Goal: Connect with others: Connect with other users

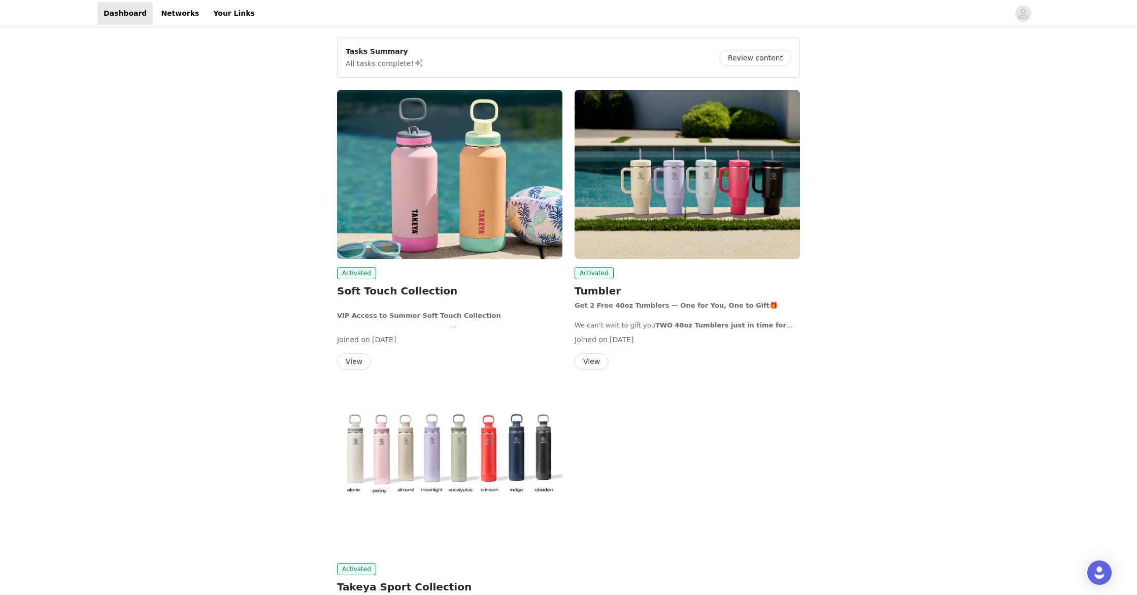
click at [371, 202] on img at bounding box center [449, 174] width 225 height 169
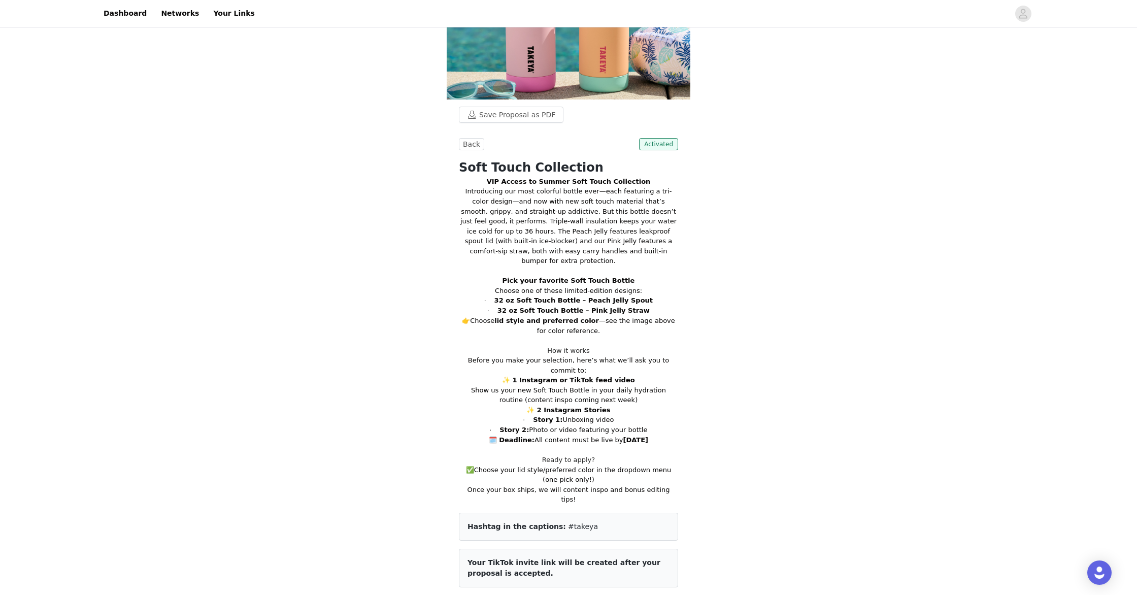
scroll to position [117, 0]
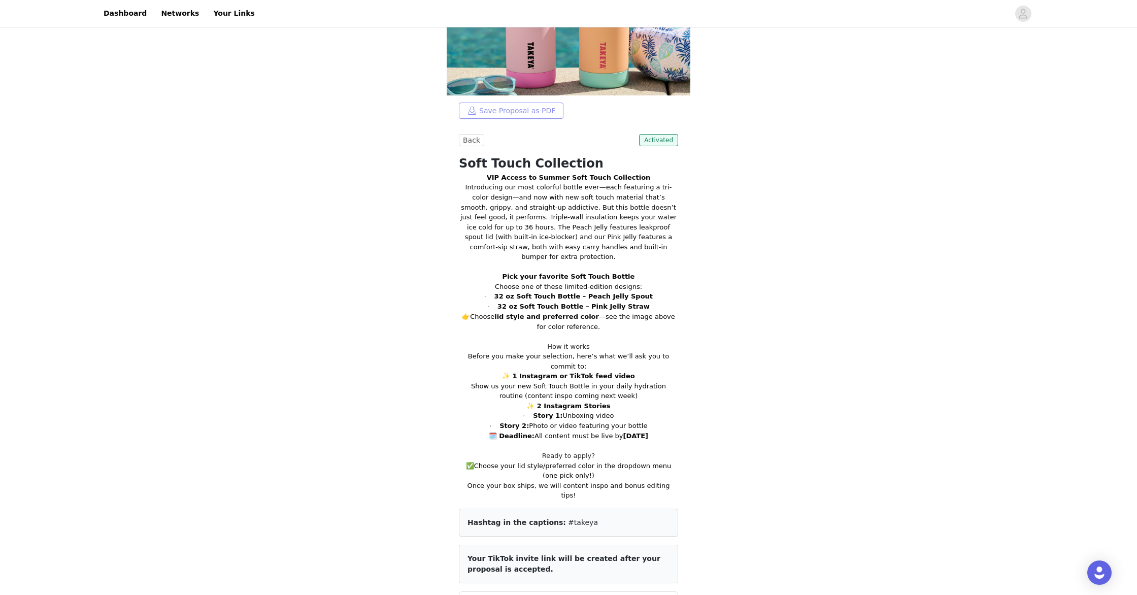
click at [528, 115] on button "Save Proposal as PDF" at bounding box center [511, 111] width 105 height 16
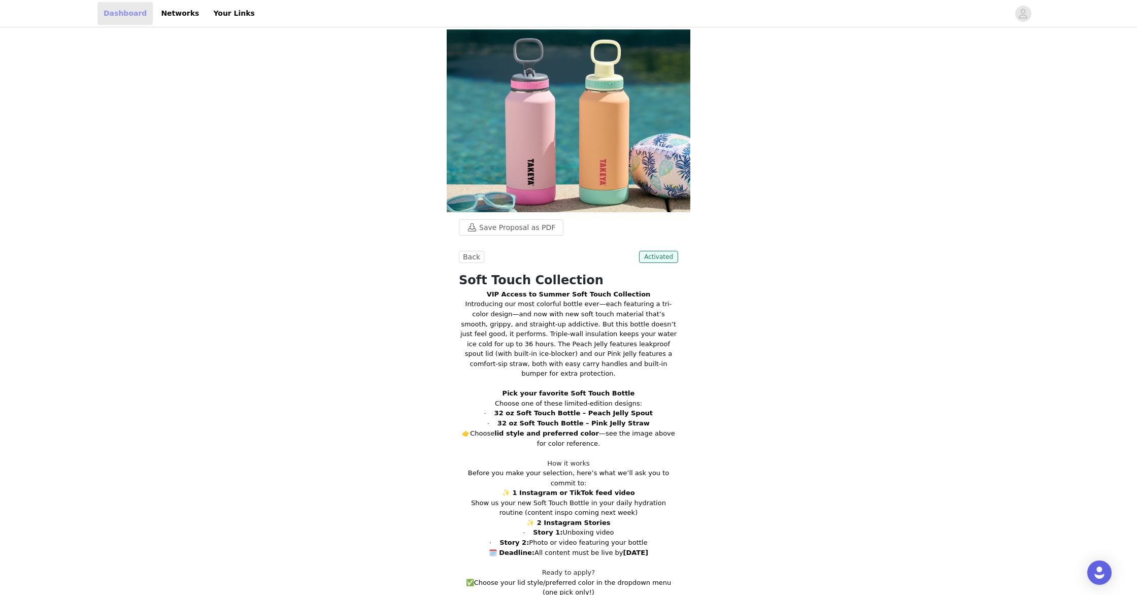
click at [115, 17] on link "Dashboard" at bounding box center [124, 13] width 55 height 23
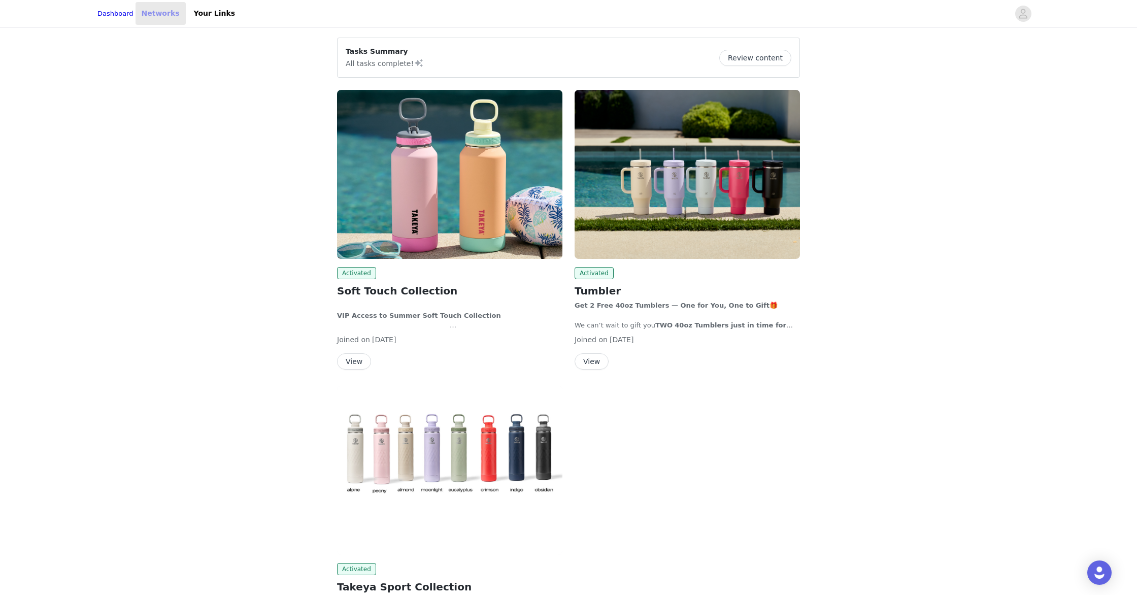
click at [166, 17] on link "Networks" at bounding box center [161, 13] width 50 height 23
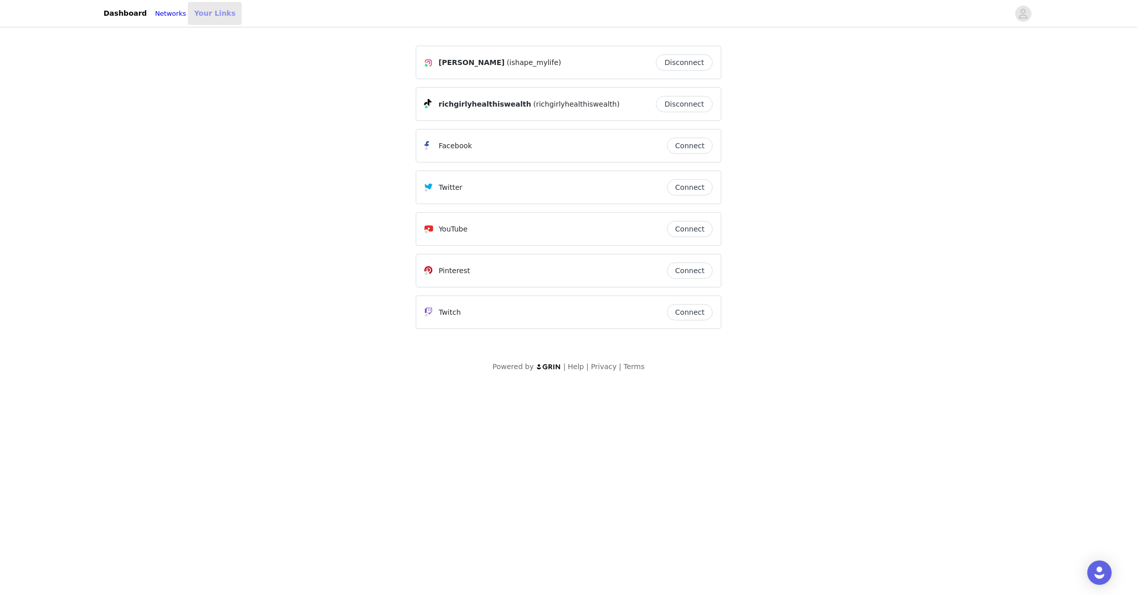
click at [211, 12] on link "Your Links" at bounding box center [215, 13] width 54 height 23
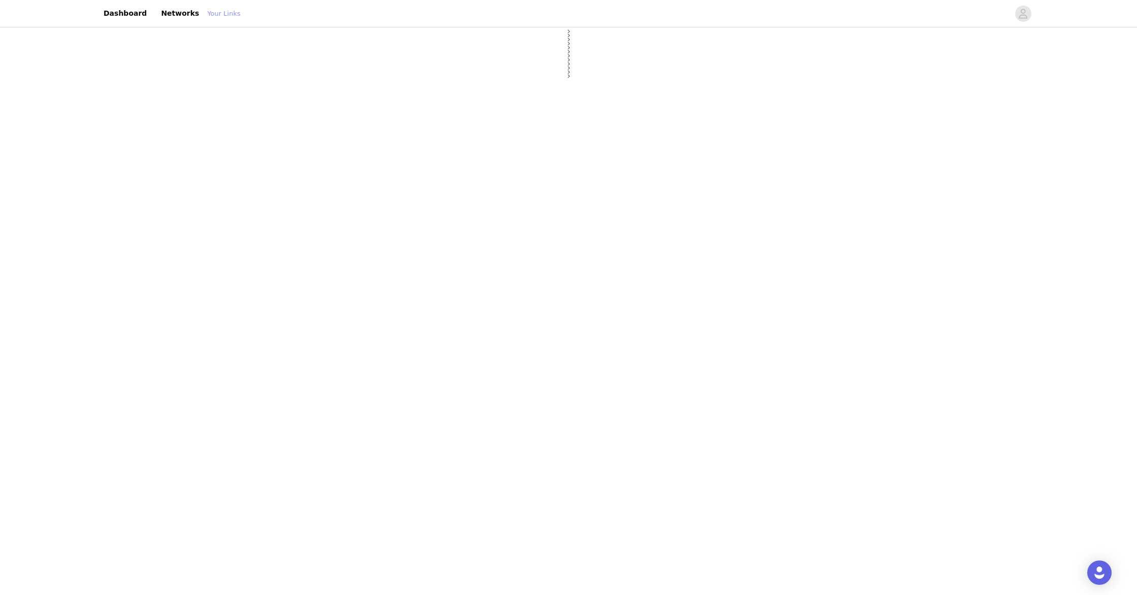
select select "12"
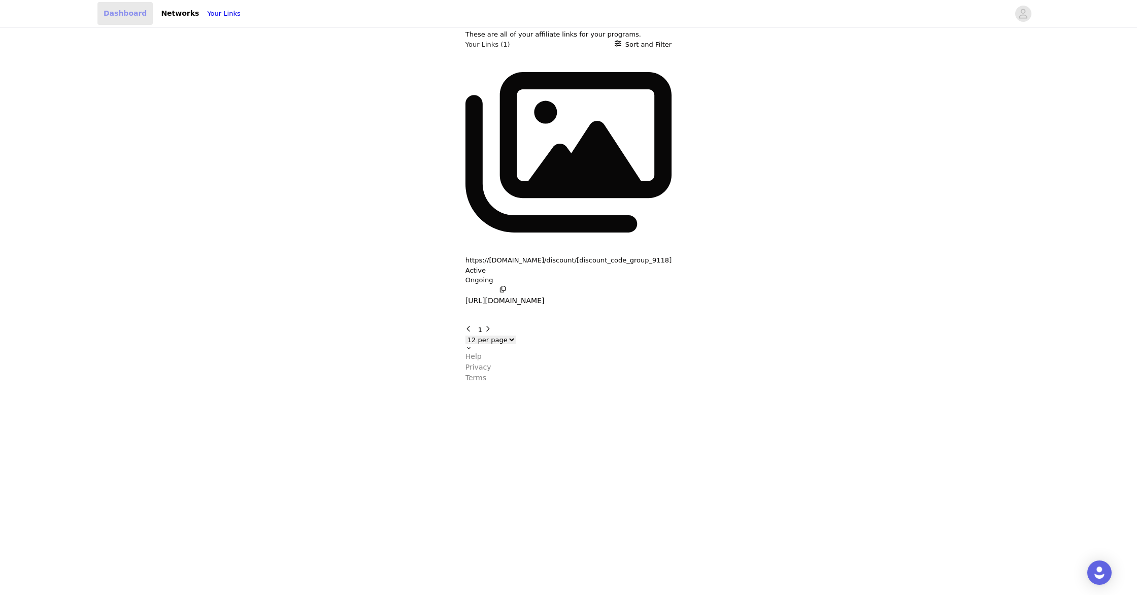
click at [113, 14] on link "Dashboard" at bounding box center [124, 13] width 55 height 23
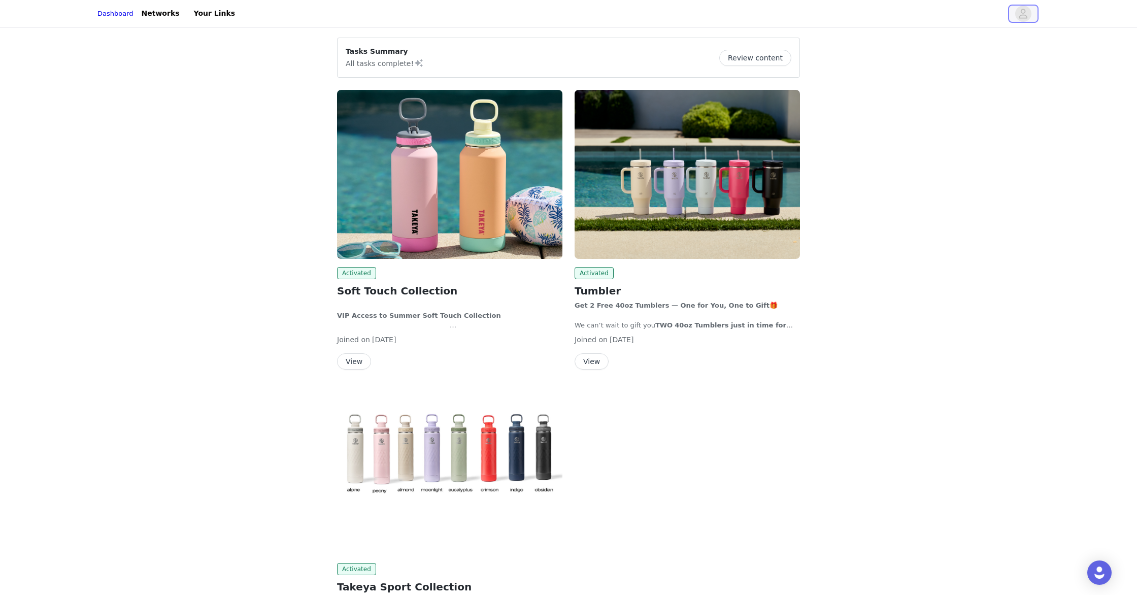
click at [1030, 14] on span "button" at bounding box center [1023, 14] width 16 height 16
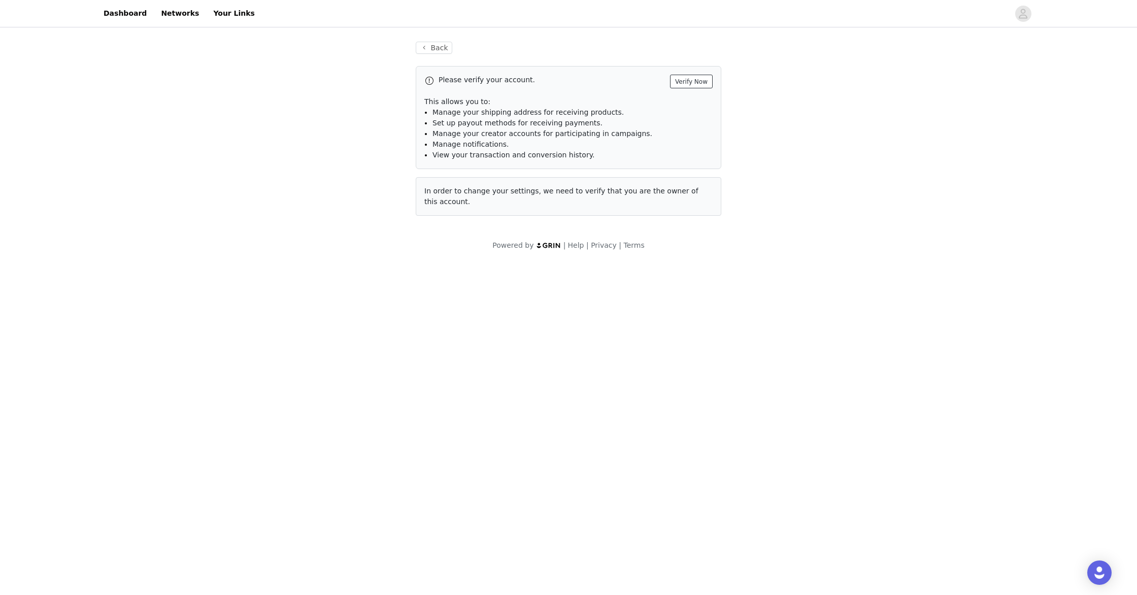
click at [696, 80] on button "Verify Now" at bounding box center [691, 82] width 43 height 14
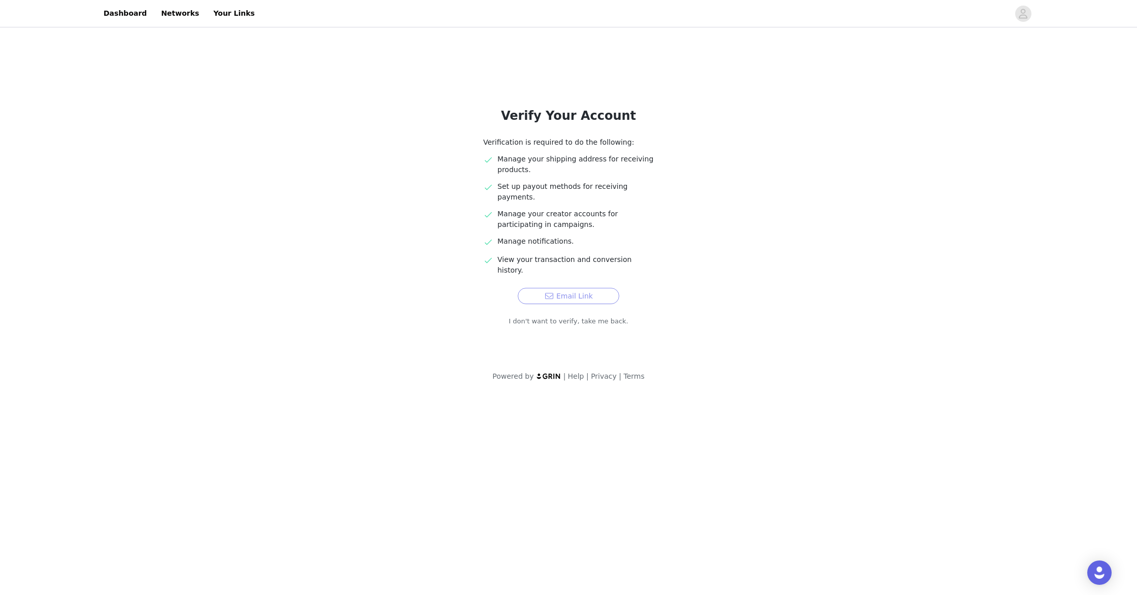
click at [577, 288] on button "Email Link" at bounding box center [569, 296] width 102 height 16
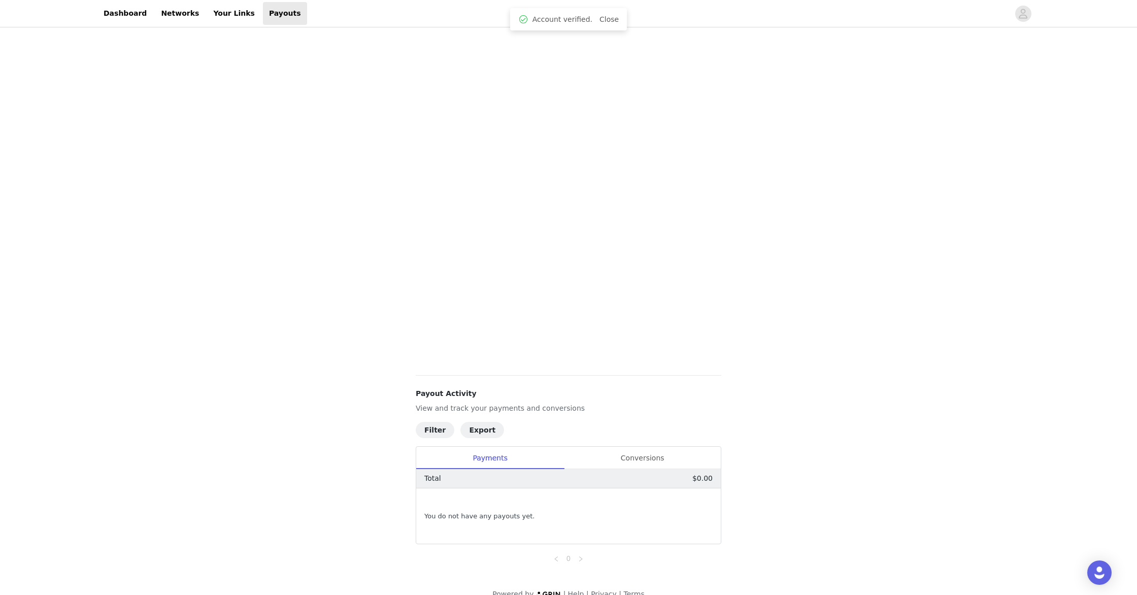
scroll to position [106, 0]
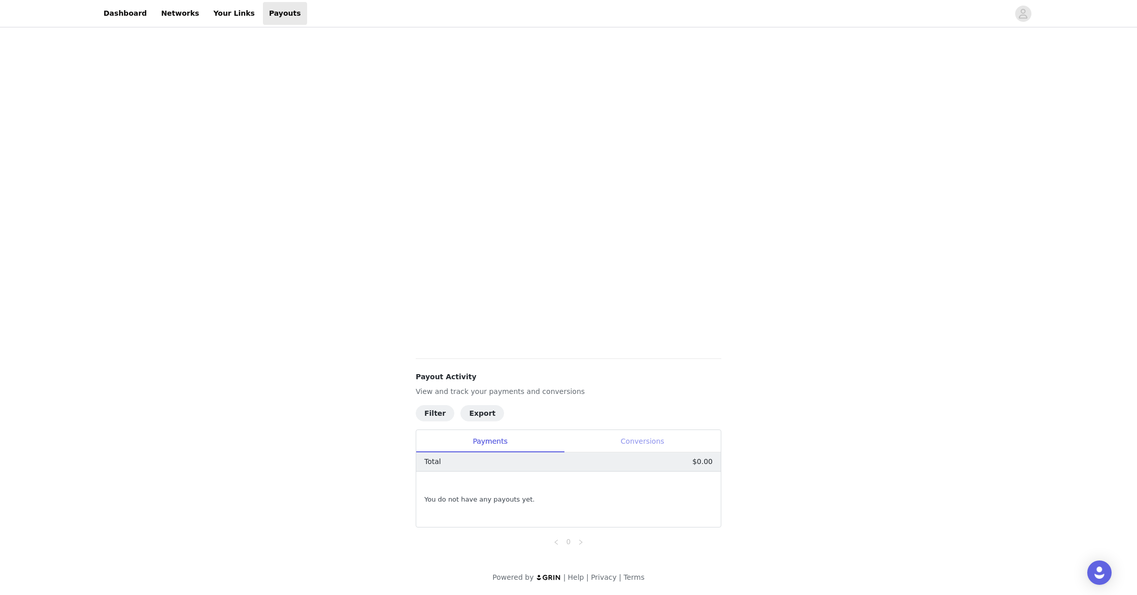
click at [634, 444] on div "Conversions" at bounding box center [642, 441] width 157 height 23
click at [489, 436] on div "Payments" at bounding box center [490, 441] width 148 height 23
click at [627, 435] on div "Conversions" at bounding box center [642, 441] width 157 height 23
click at [667, 502] on div "5/16/25 ISHAPE_MYLIFE Pending" at bounding box center [546, 499] width 244 height 35
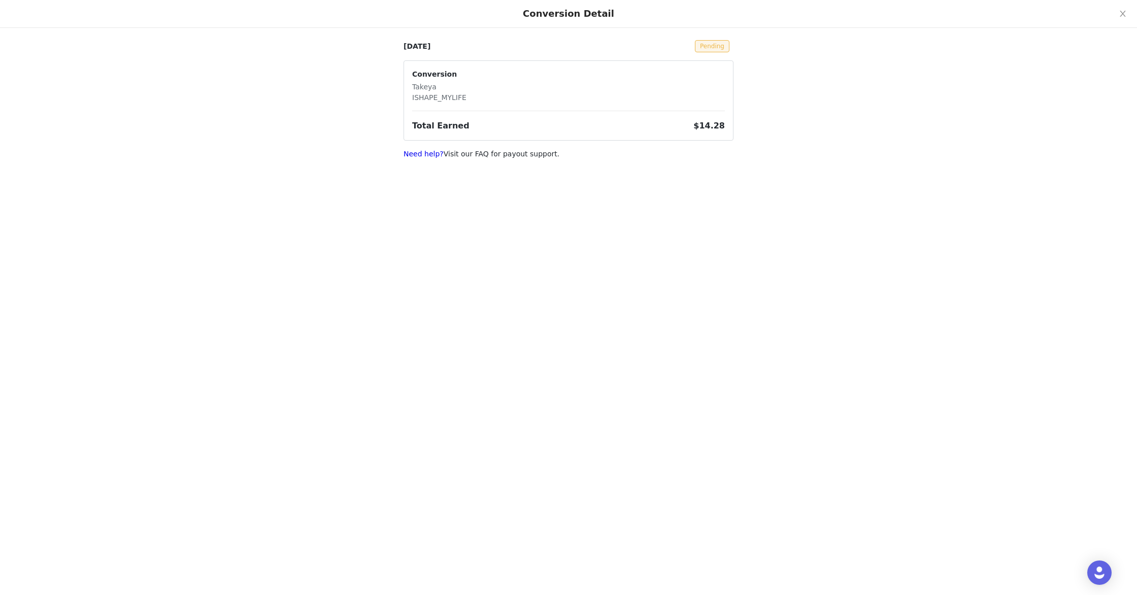
scroll to position [0, 0]
click at [1121, 13] on icon "icon: close" at bounding box center [1123, 14] width 6 height 6
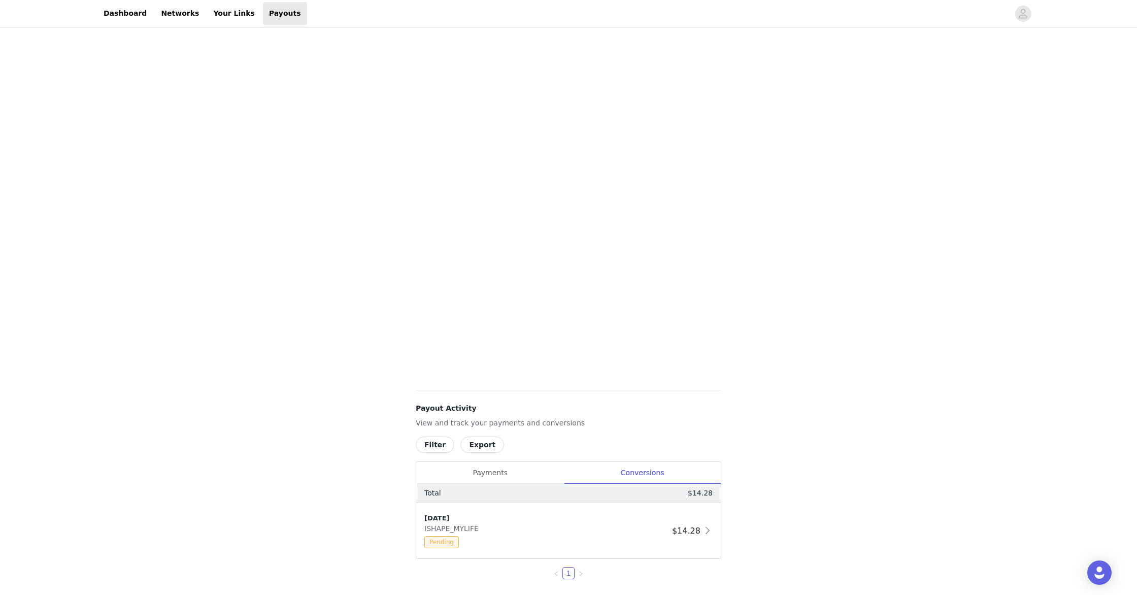
scroll to position [106, 0]
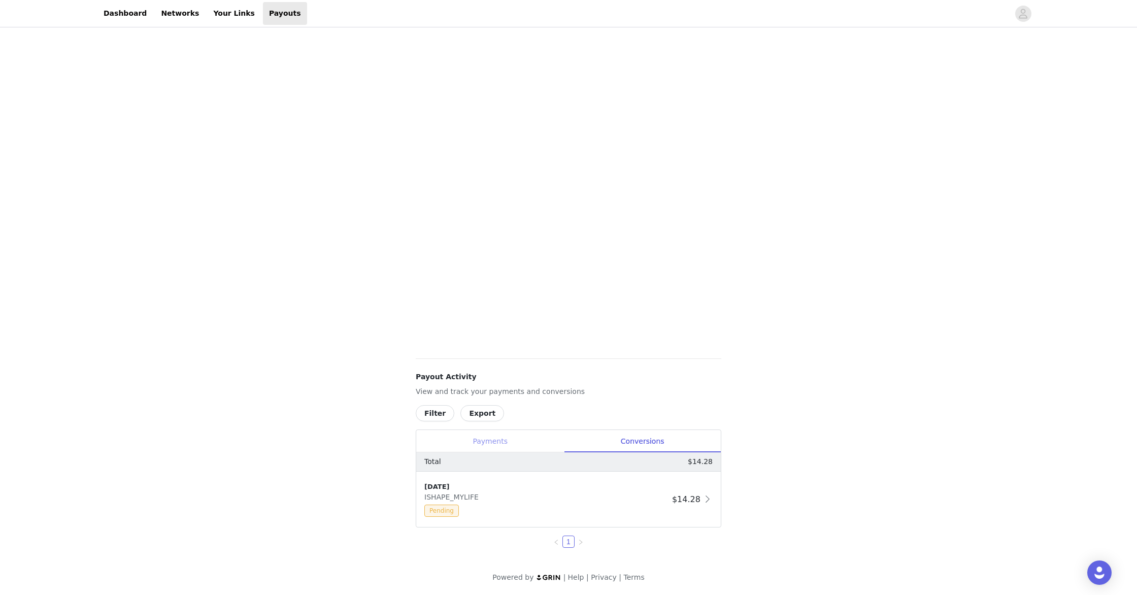
click at [490, 441] on div "Payments" at bounding box center [490, 441] width 148 height 23
click at [629, 440] on div "Conversions" at bounding box center [642, 441] width 157 height 23
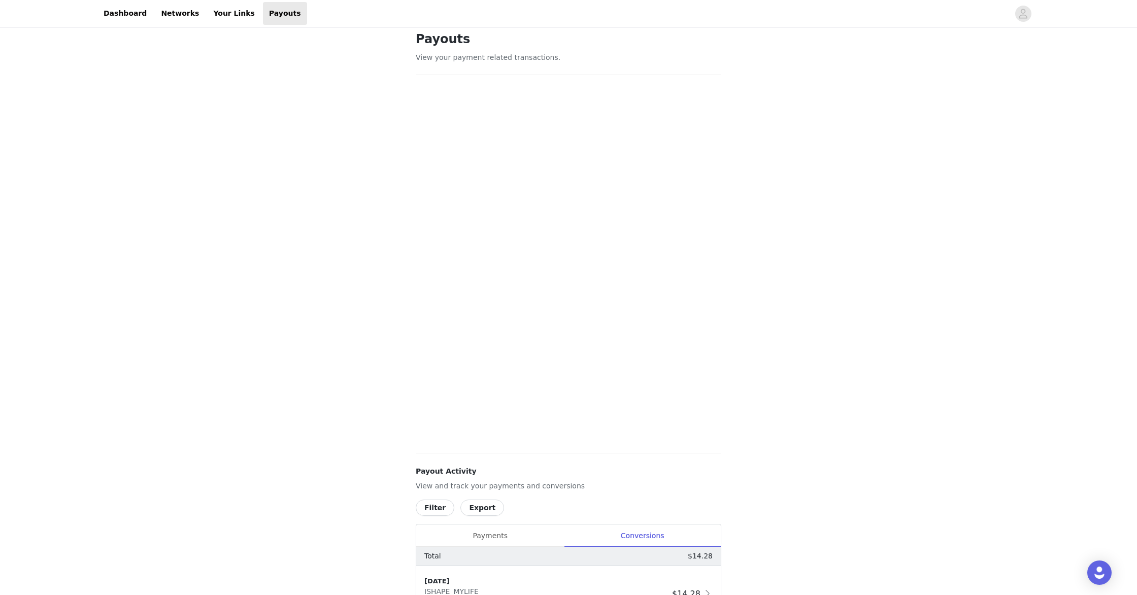
scroll to position [0, 0]
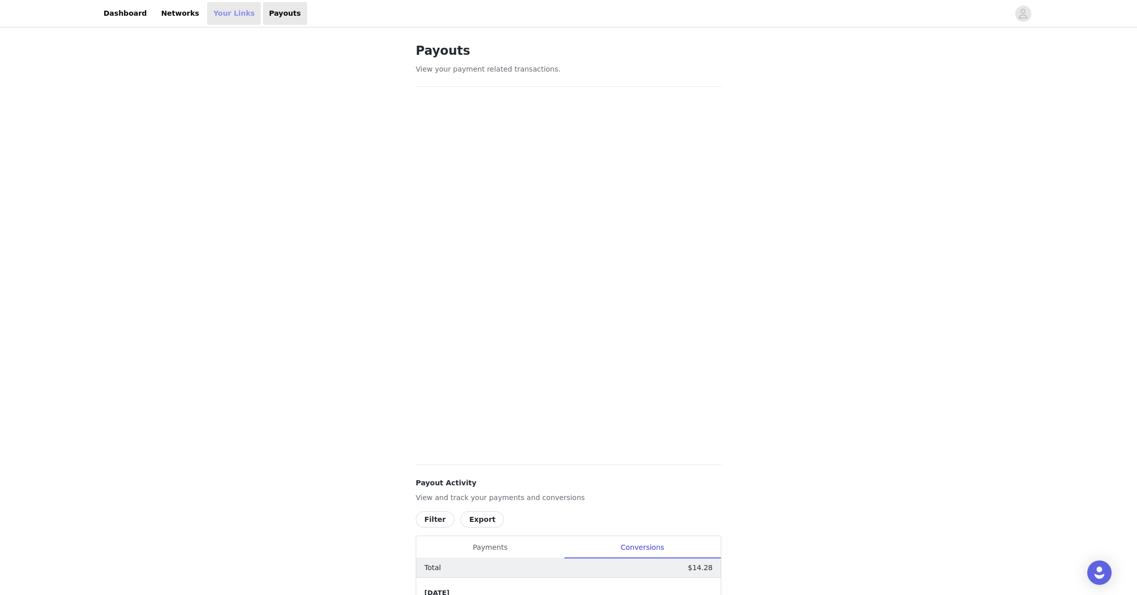
click at [226, 15] on link "Your Links" at bounding box center [234, 13] width 54 height 23
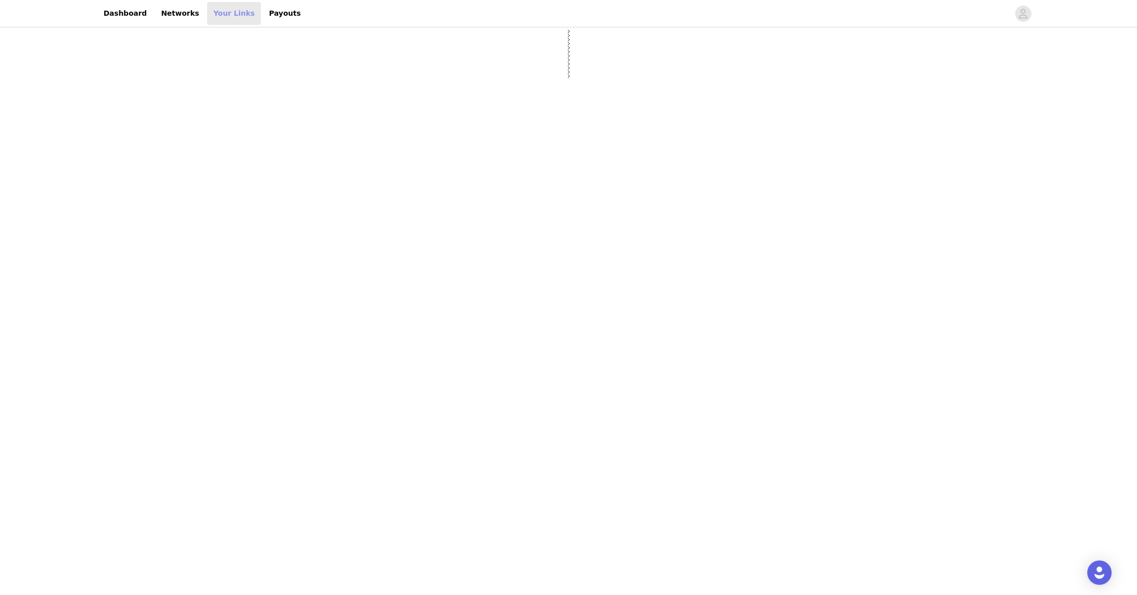
select select "12"
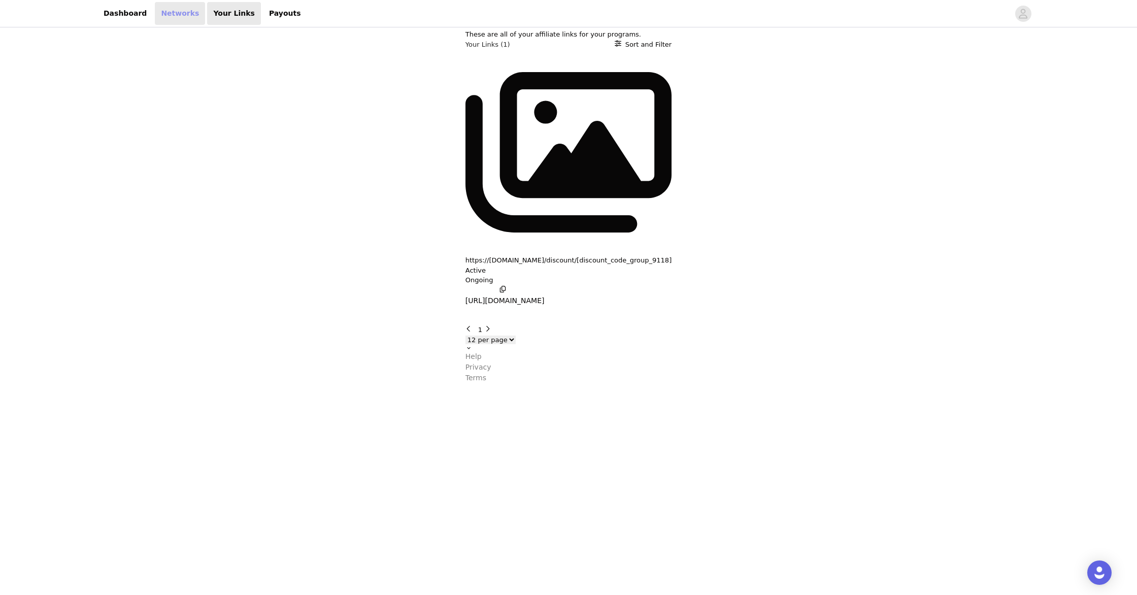
click at [156, 12] on link "Networks" at bounding box center [180, 13] width 50 height 23
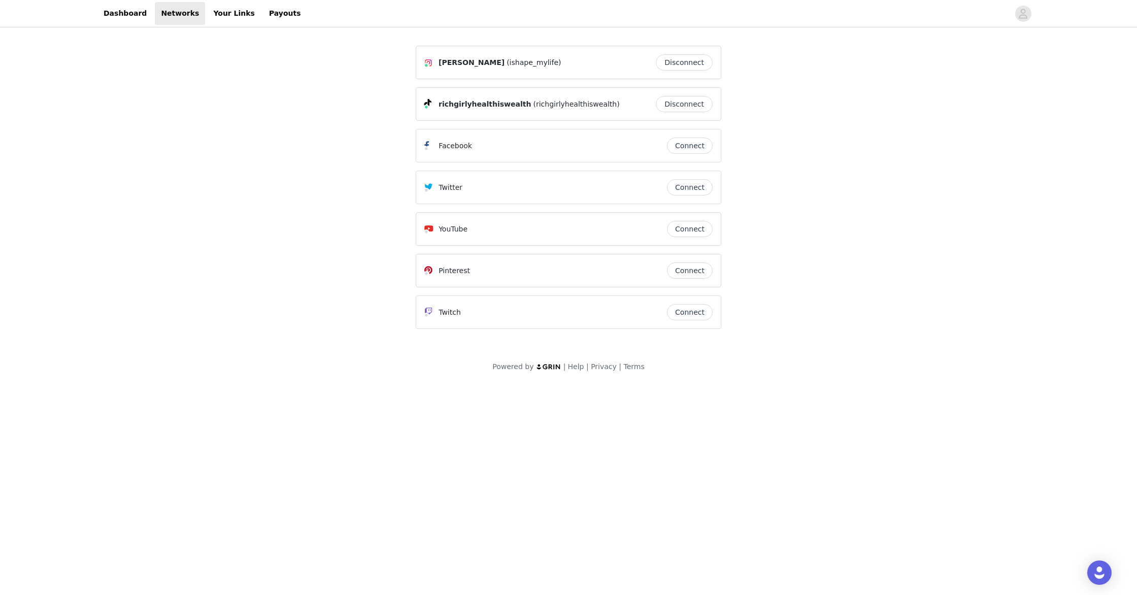
click at [689, 271] on button "Connect" at bounding box center [690, 270] width 46 height 16
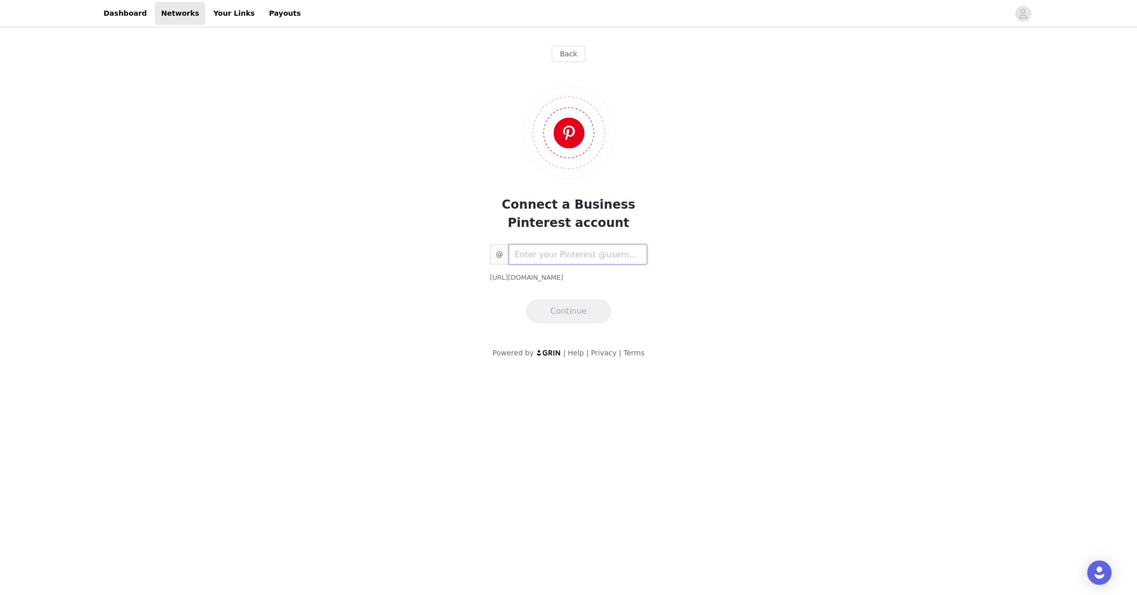
click at [555, 259] on input "text" at bounding box center [578, 254] width 139 height 20
click at [610, 251] on input "text" at bounding box center [578, 254] width 139 height 20
paste input "https://www.pinterest.com/richgirlyhealthiswealth/"
type input "richgirlyhealthiswealth"
click at [570, 315] on button "Continue" at bounding box center [568, 311] width 85 height 24
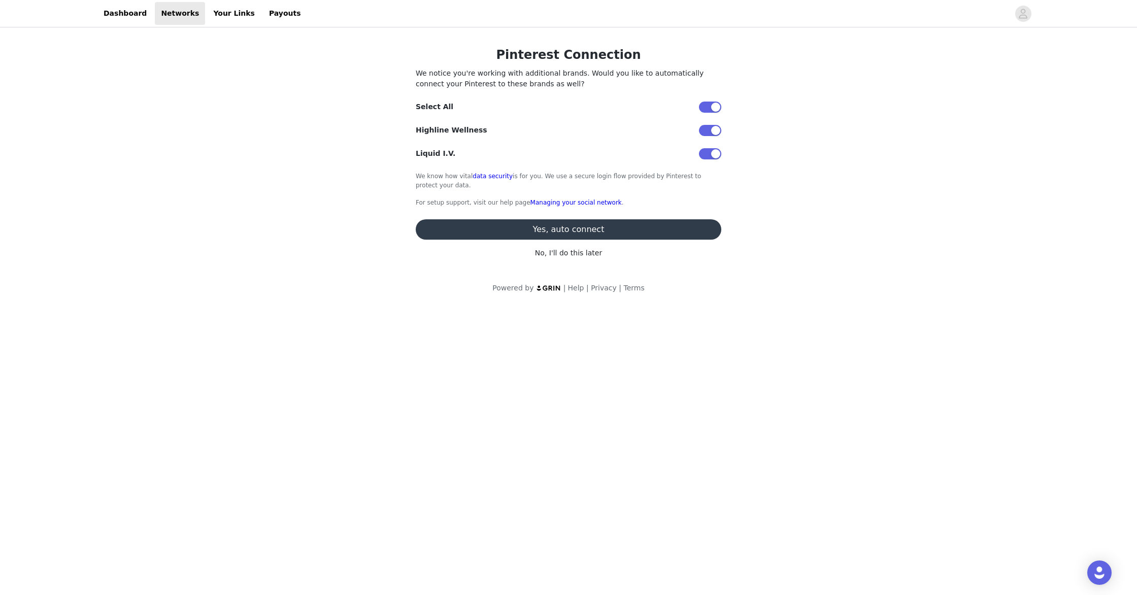
click at [573, 228] on button "Yes, auto connect" at bounding box center [569, 229] width 306 height 20
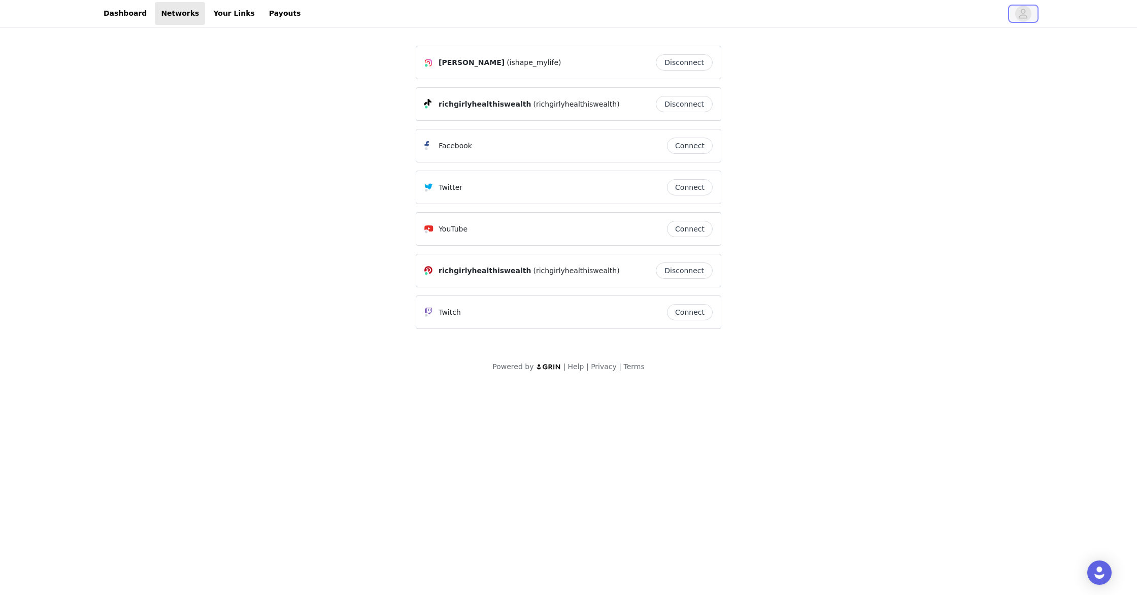
click at [1017, 15] on span "button" at bounding box center [1023, 14] width 16 height 16
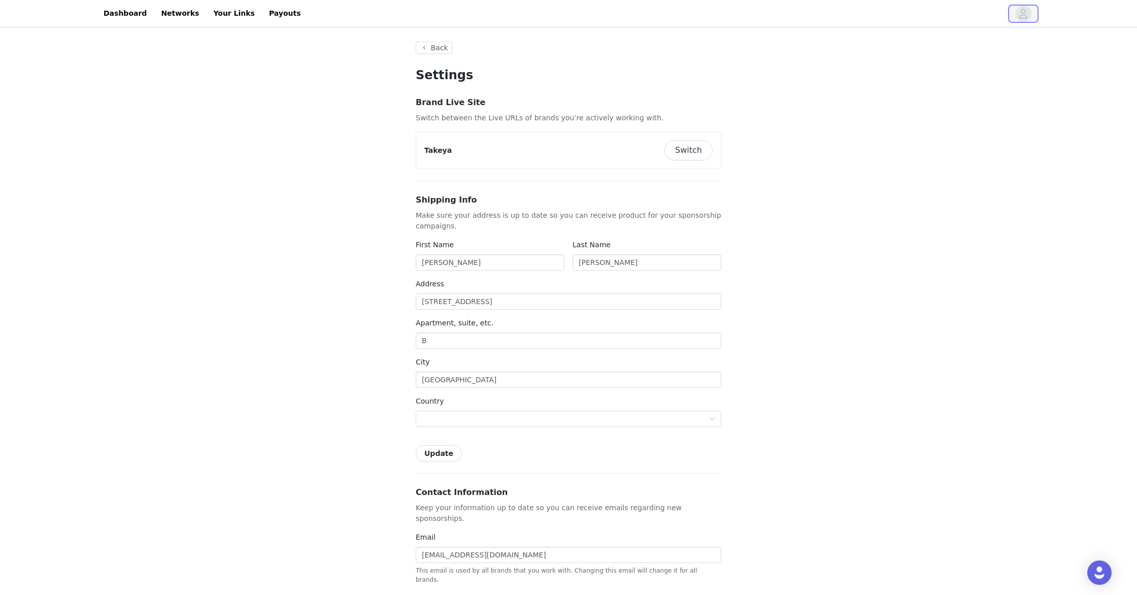
type input "+1 (United States)"
click at [699, 152] on button "Switch" at bounding box center [688, 150] width 48 height 20
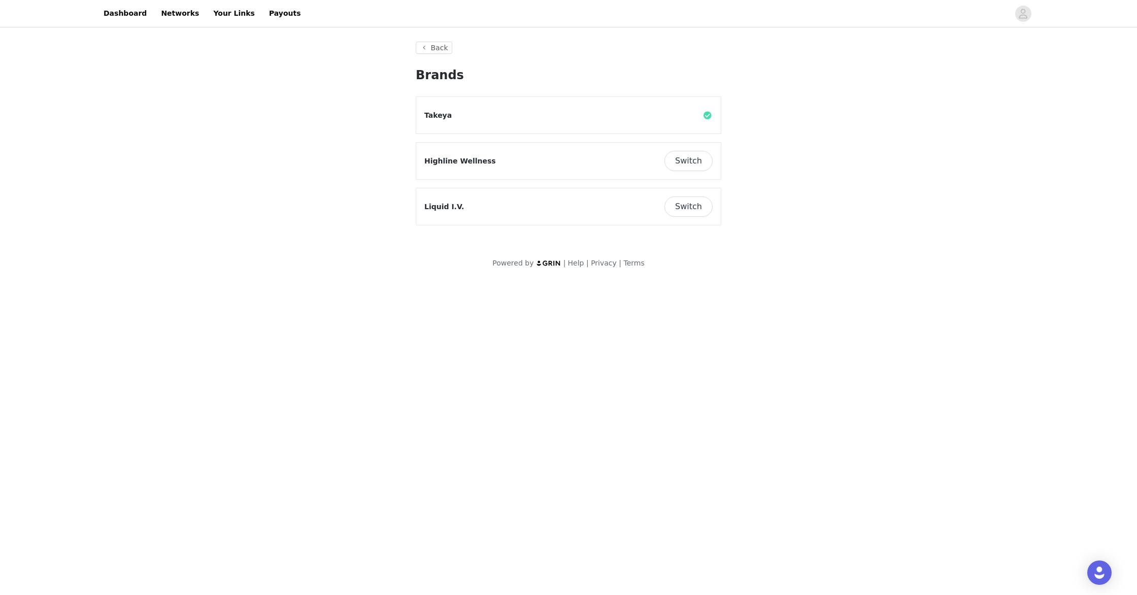
click at [688, 205] on button "Switch" at bounding box center [688, 206] width 48 height 20
